Goal: Task Accomplishment & Management: Use online tool/utility

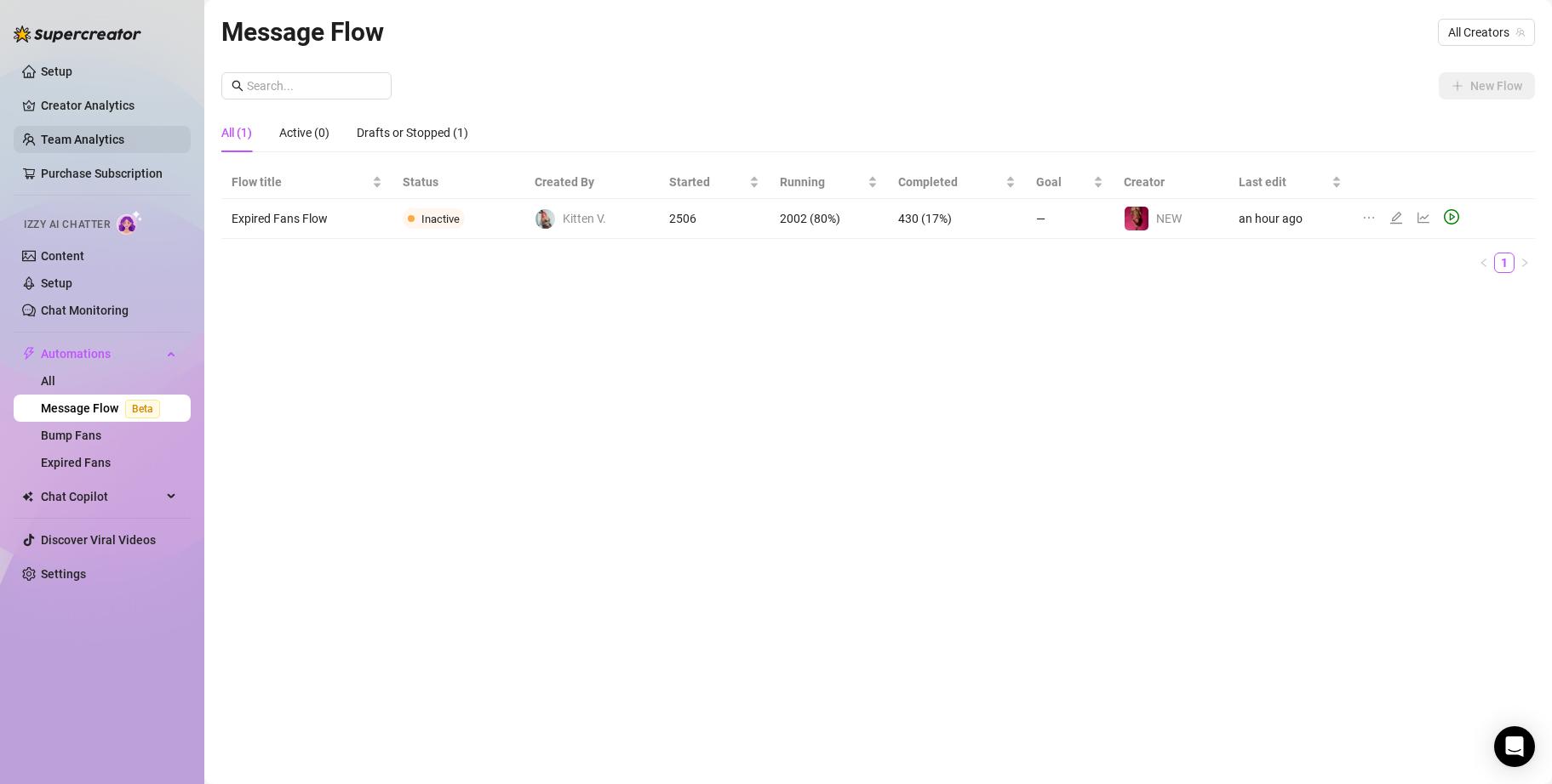
click at [120, 139] on link "Team Analytics" at bounding box center [82, 139] width 83 height 14
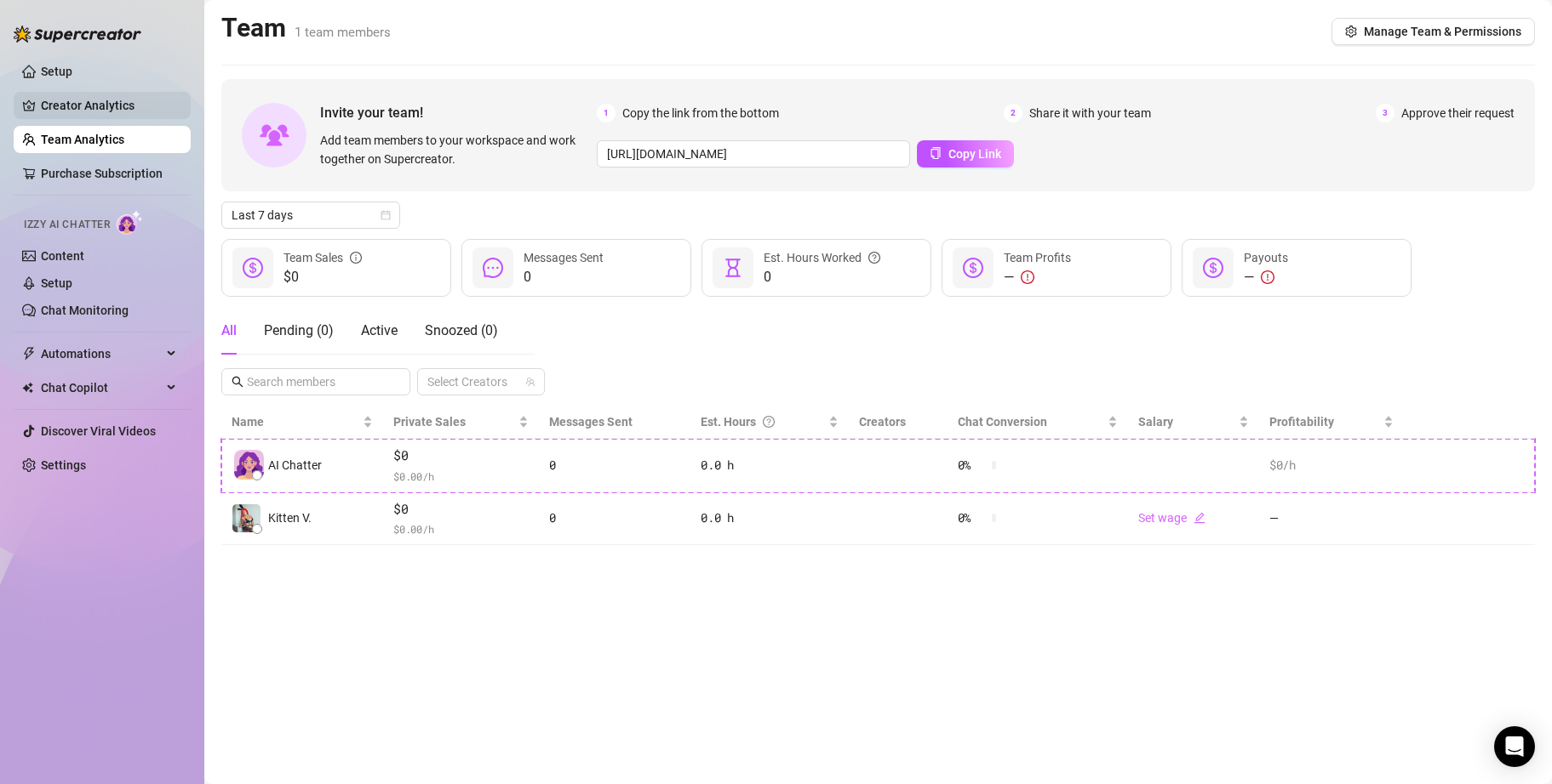
click at [124, 109] on link "Creator Analytics" at bounding box center [109, 105] width 137 height 27
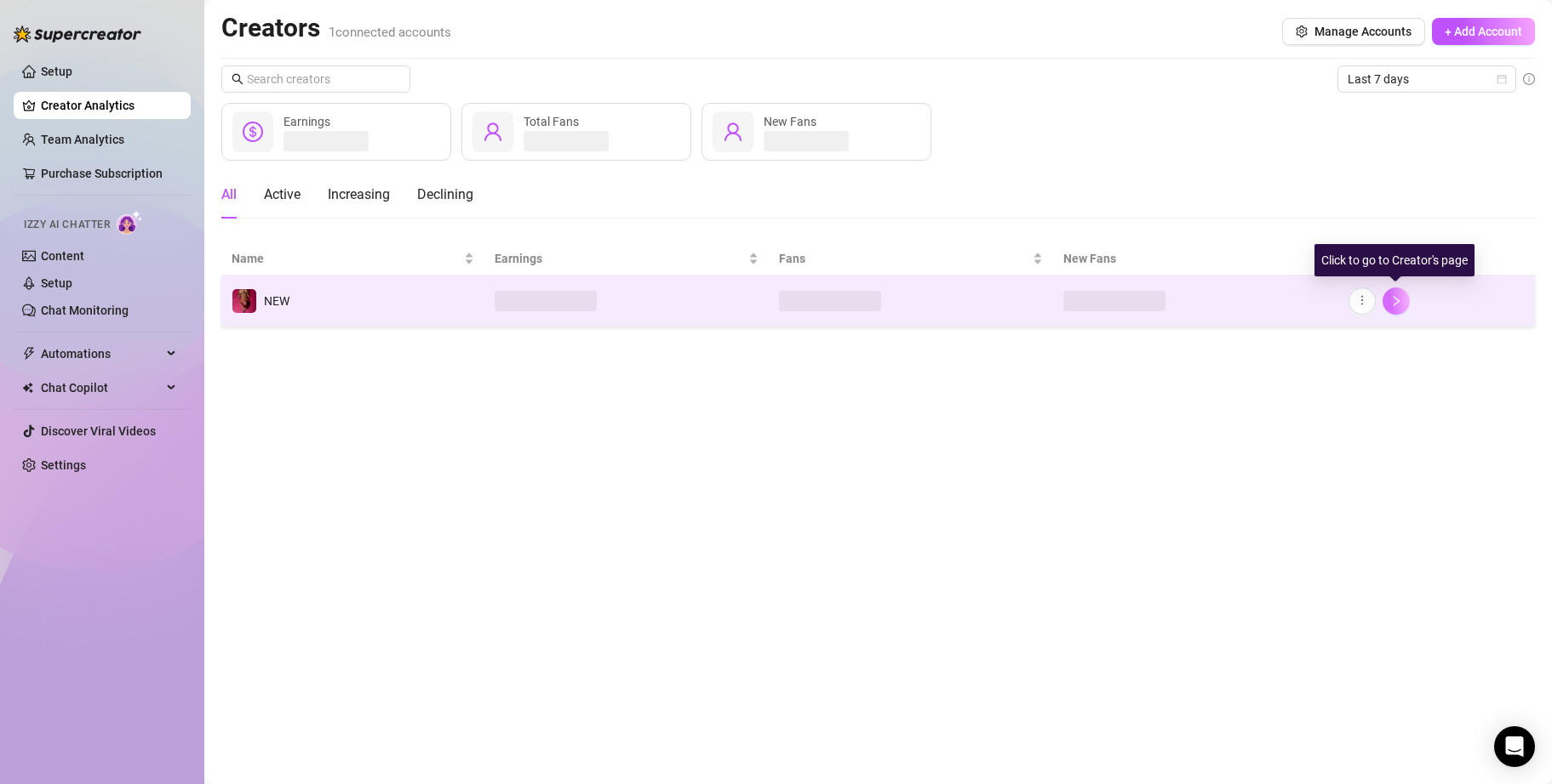
click at [1403, 299] on button "button" at bounding box center [1396, 301] width 27 height 27
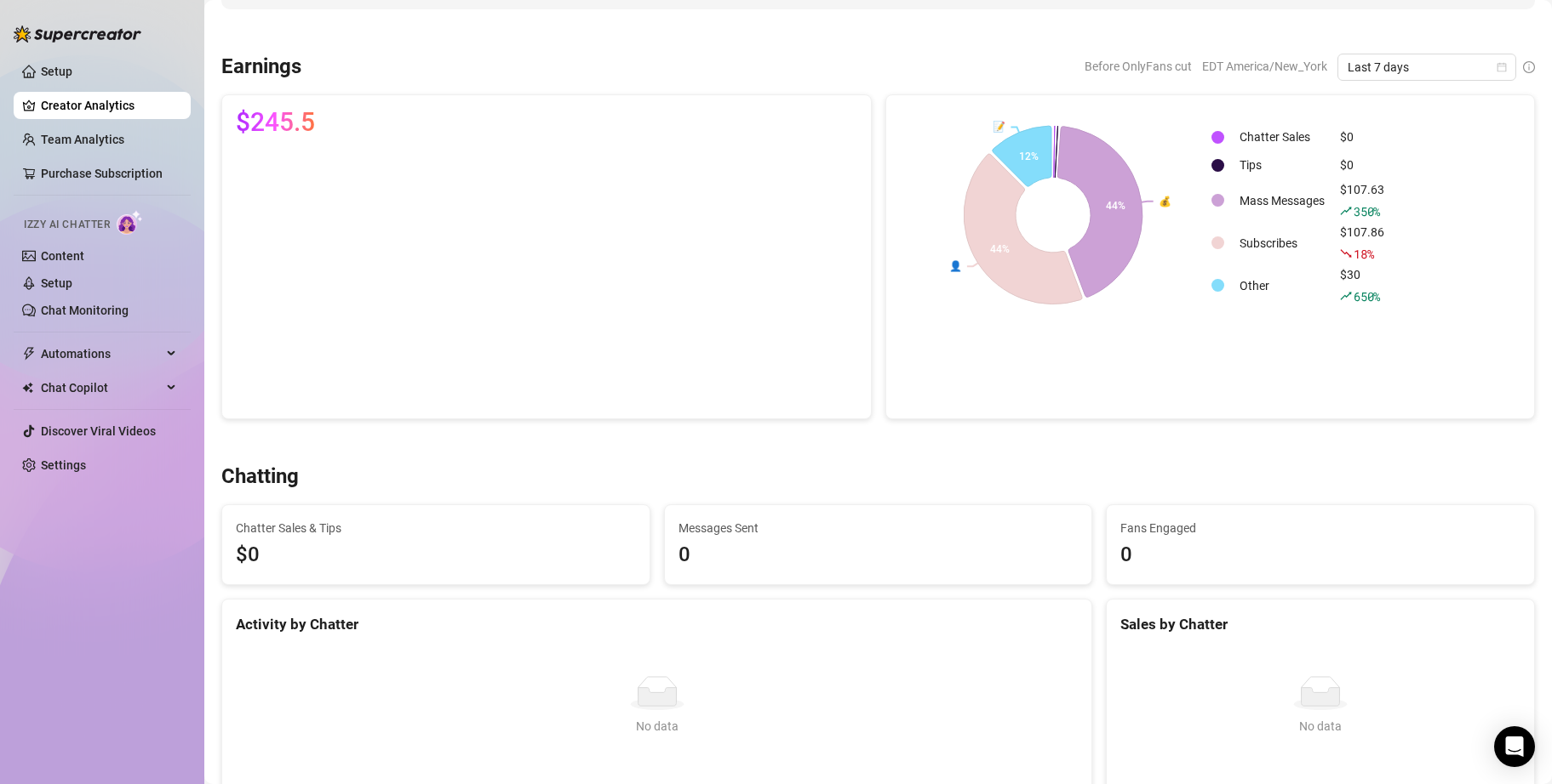
scroll to position [255, 0]
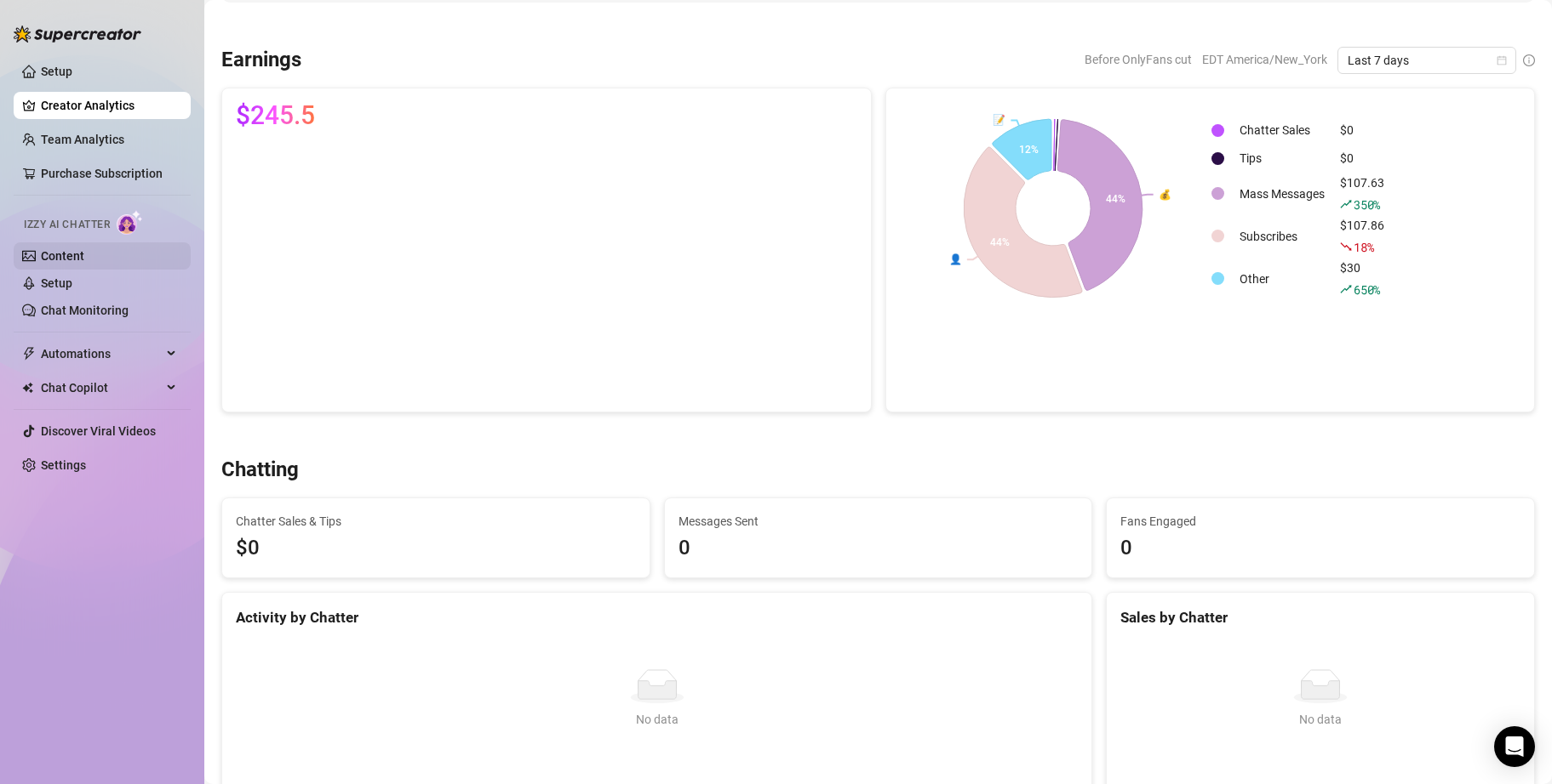
click at [80, 263] on link "Content" at bounding box center [63, 256] width 43 height 14
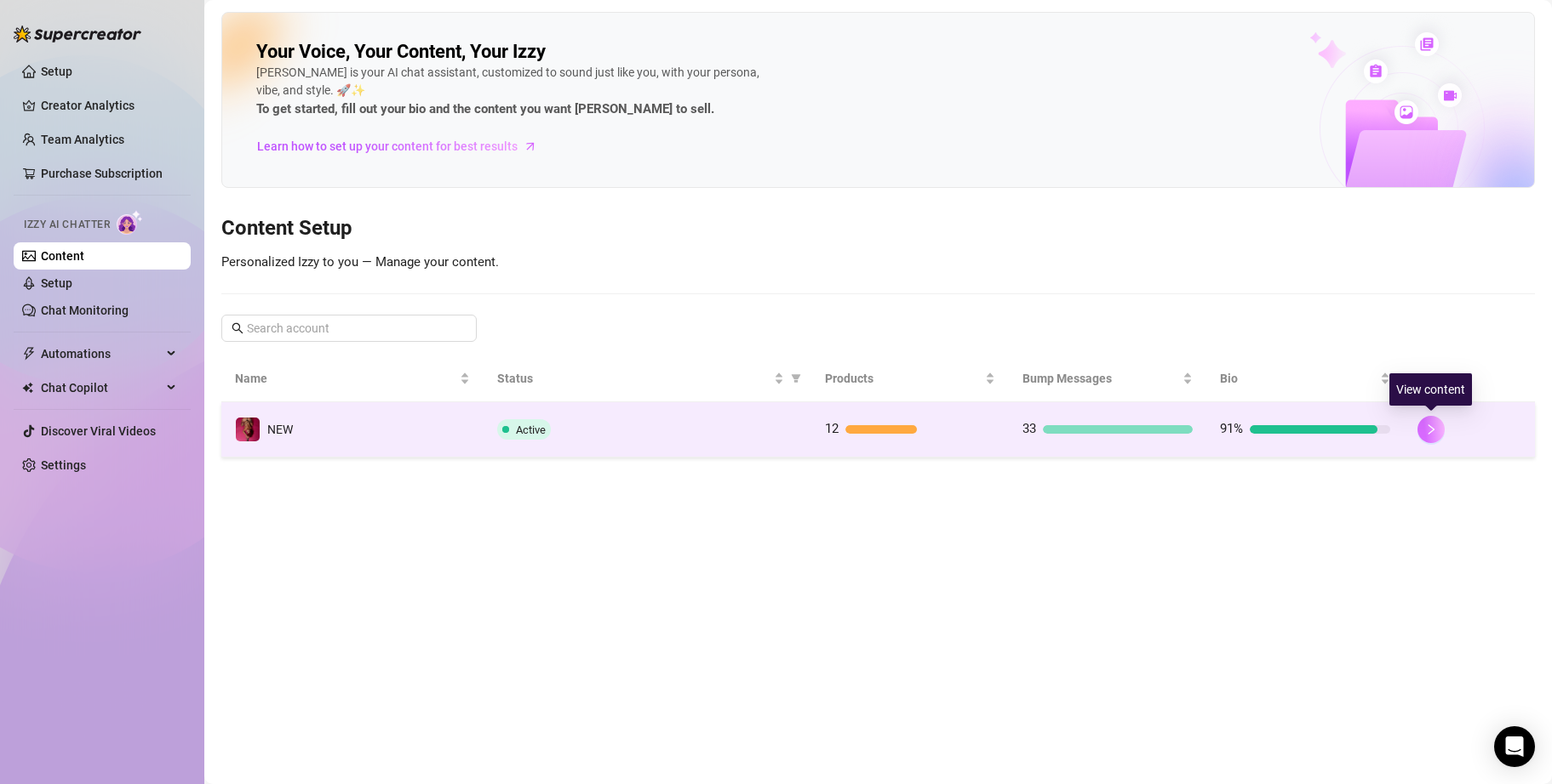
click at [1430, 427] on icon "right" at bounding box center [1431, 429] width 6 height 10
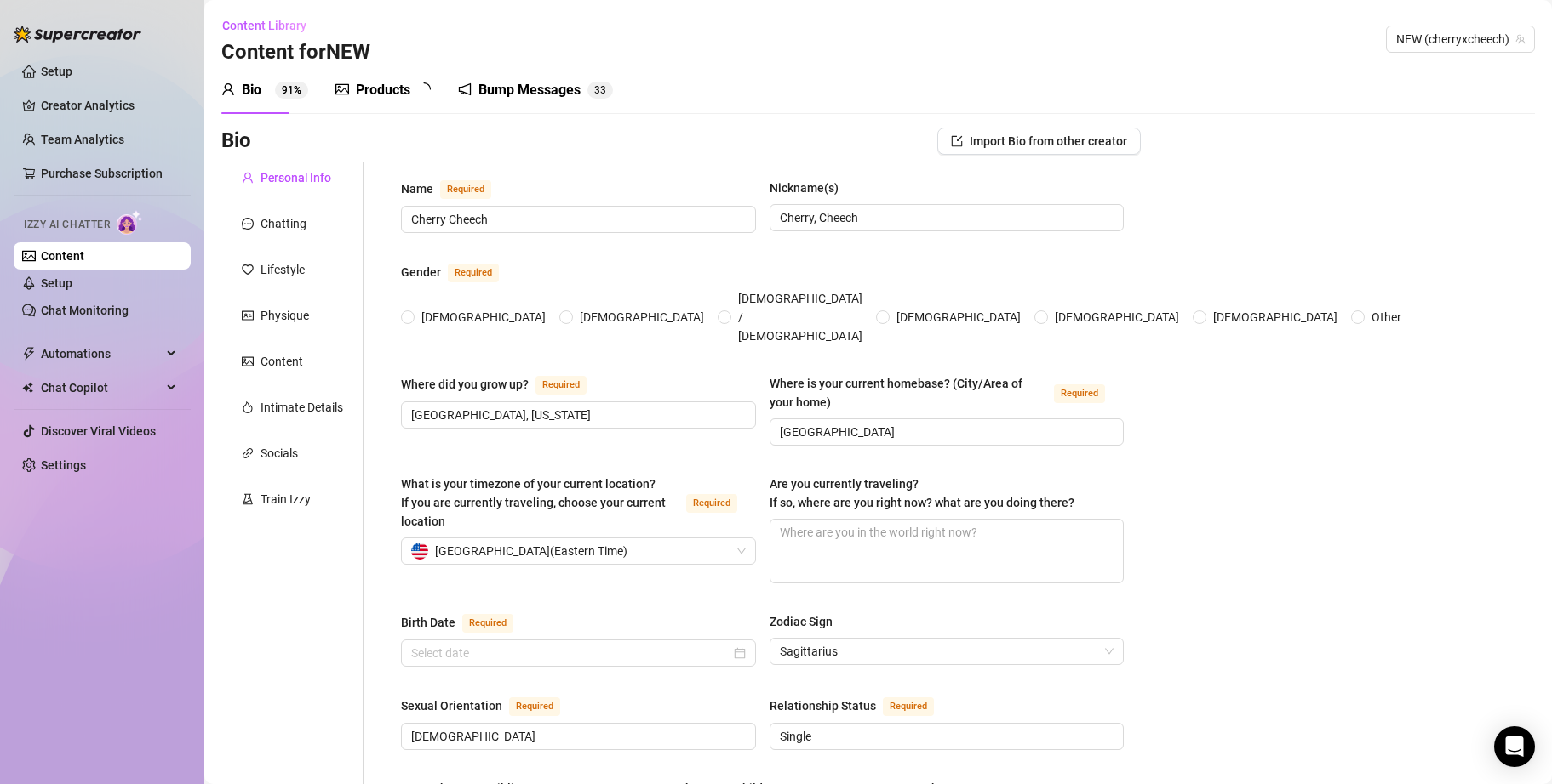
radio input "true"
type input "[DATE]"
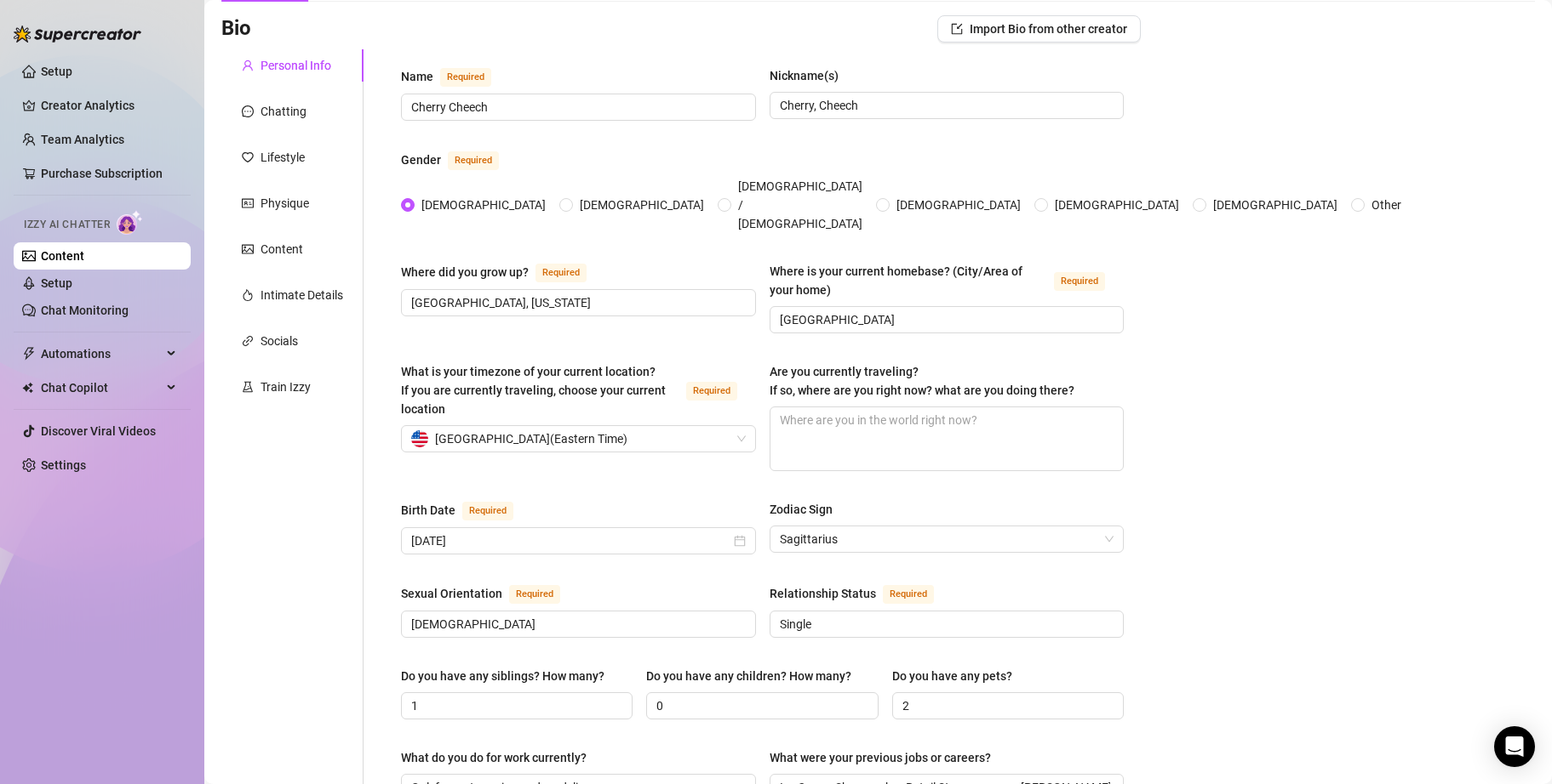
scroll to position [170, 0]
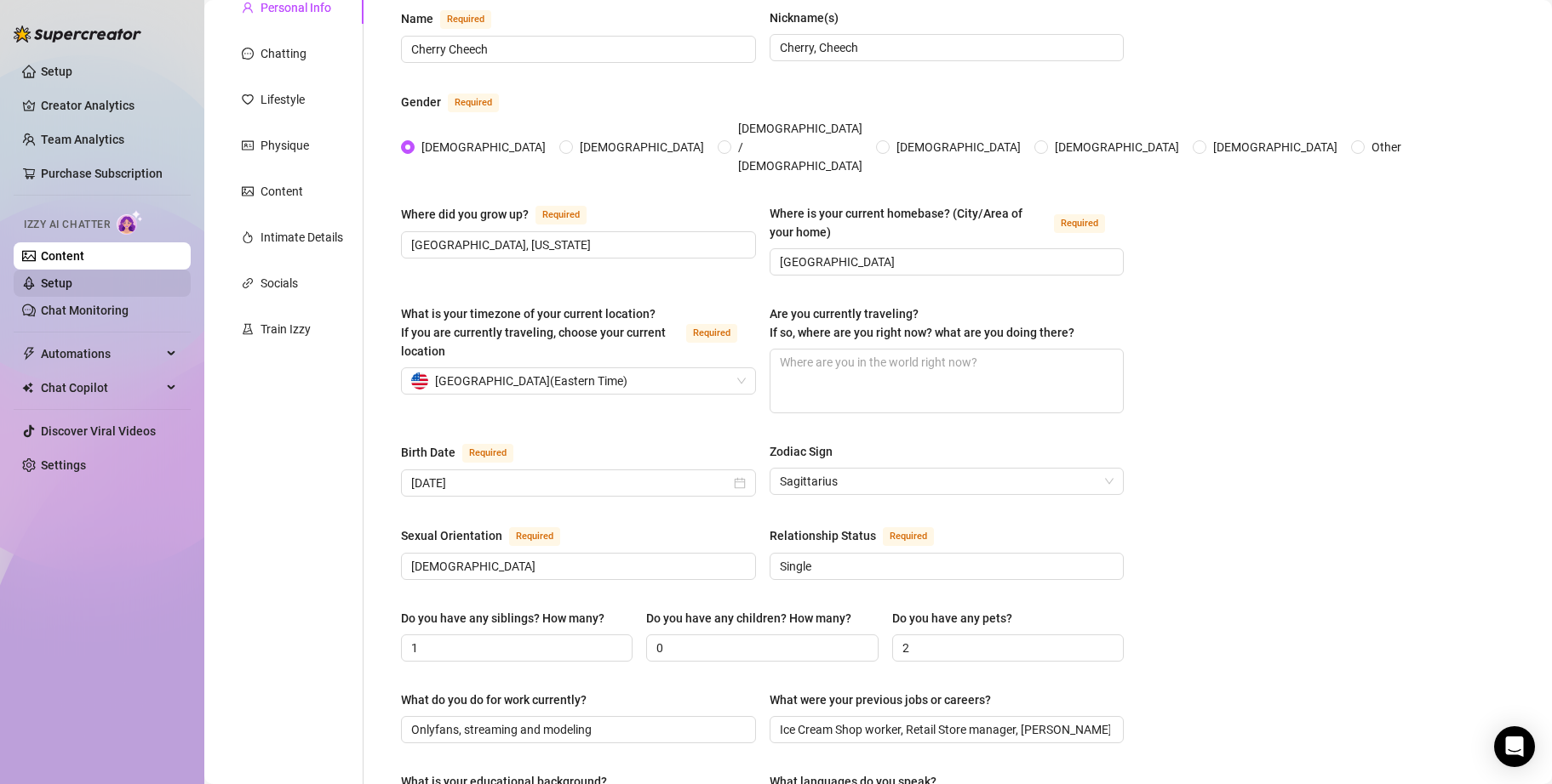
click at [72, 277] on link "Setup" at bounding box center [57, 283] width 32 height 14
